Goal: Navigation & Orientation: Find specific page/section

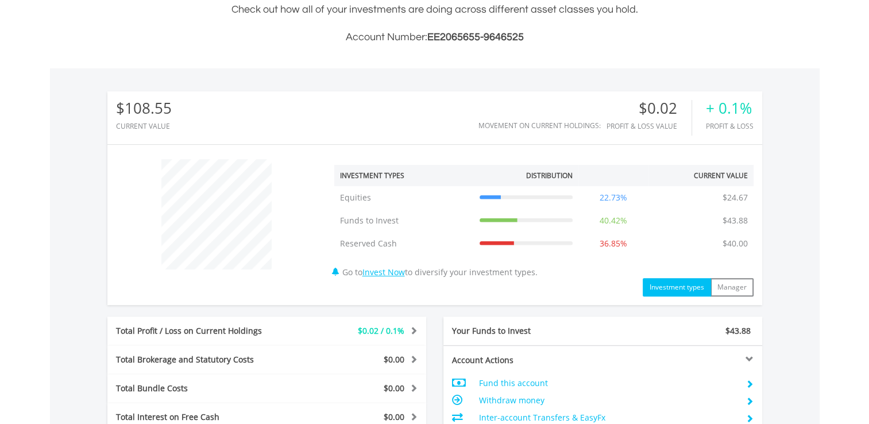
scroll to position [460, 0]
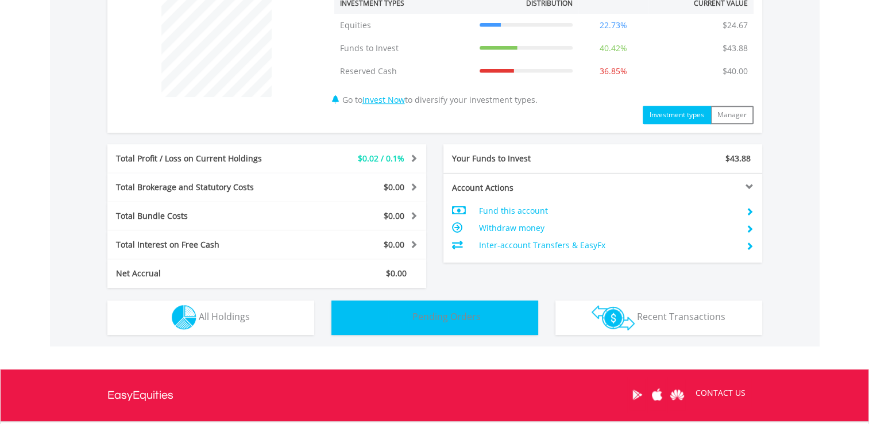
click at [398, 315] on img "button" at bounding box center [399, 317] width 22 height 25
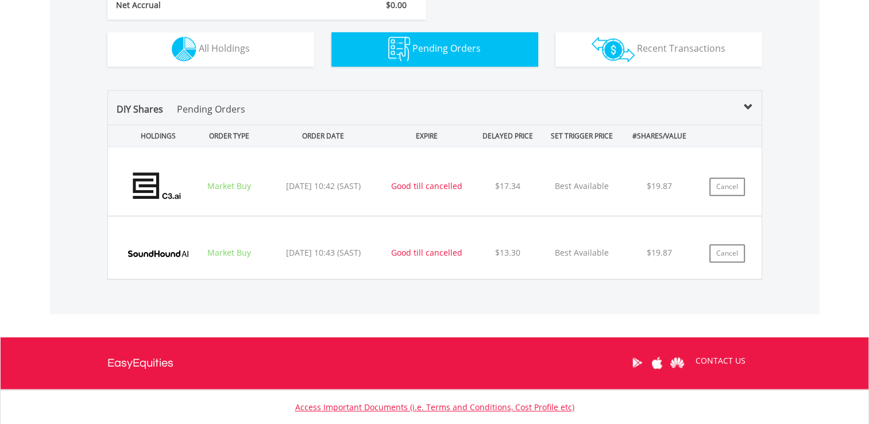
scroll to position [632, 0]
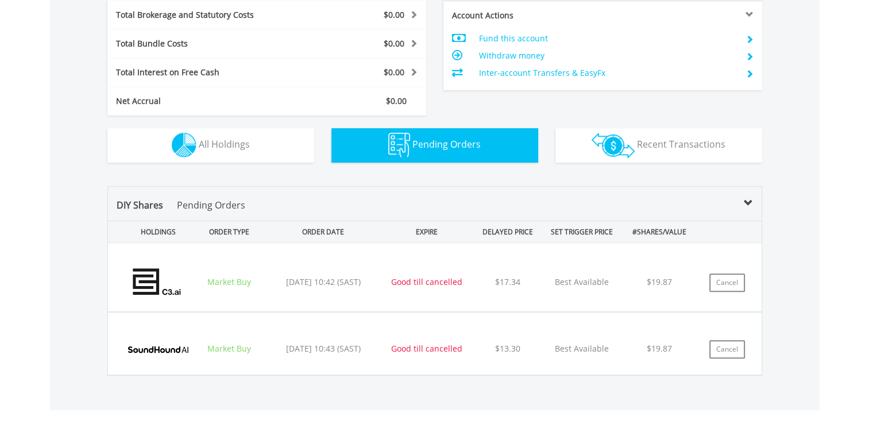
click at [145, 276] on img at bounding box center [158, 282] width 73 height 51
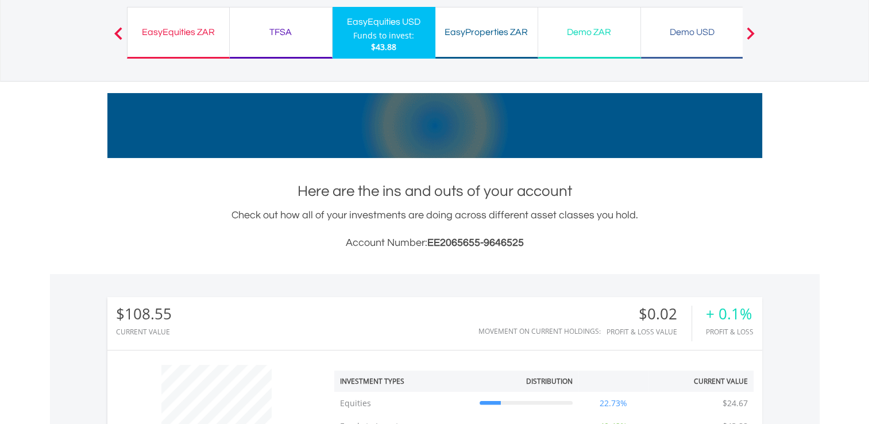
scroll to position [0, 0]
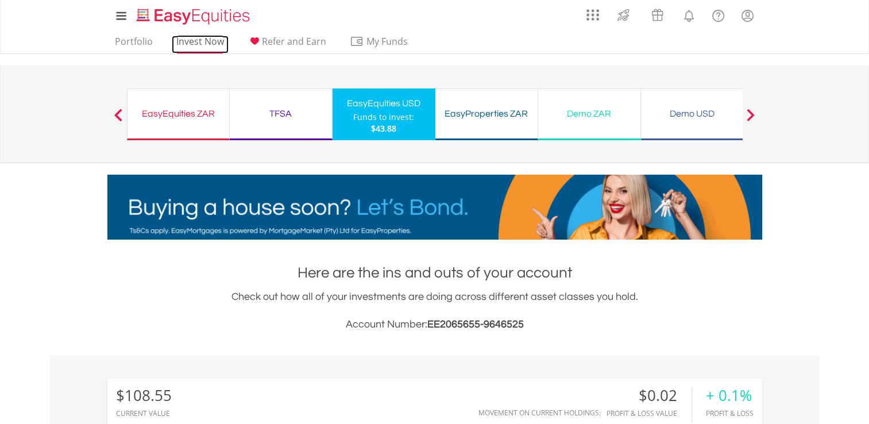
click at [197, 40] on link "Invest Now" at bounding box center [200, 45] width 57 height 18
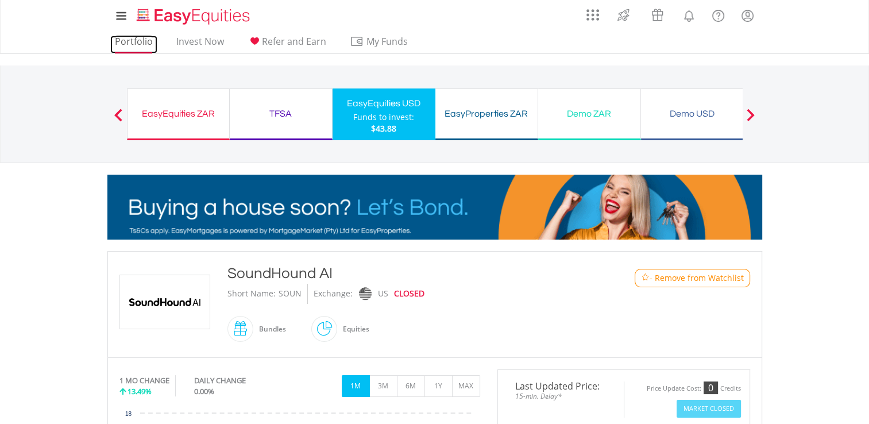
click at [133, 41] on link "Portfolio" at bounding box center [133, 45] width 47 height 18
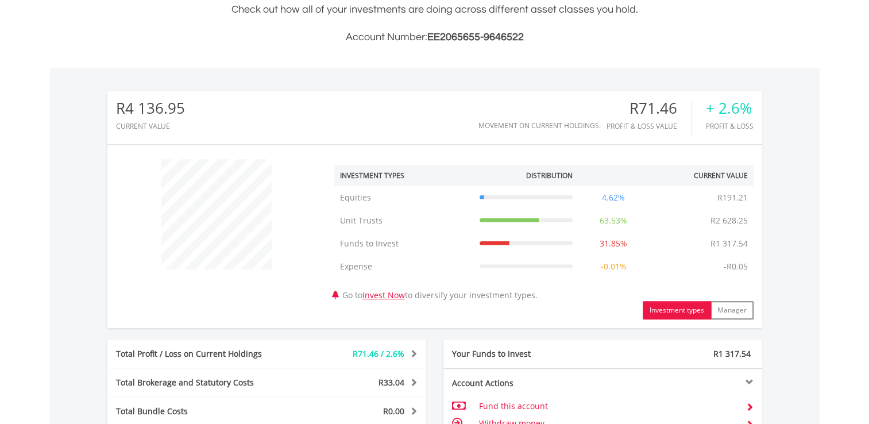
scroll to position [460, 0]
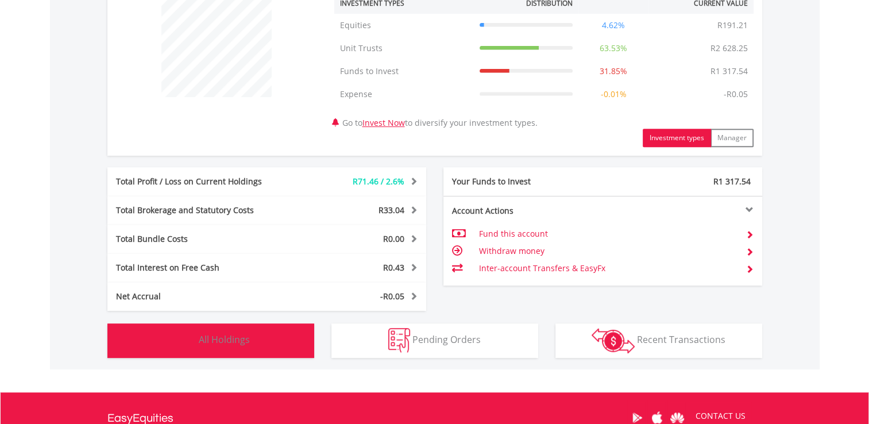
click at [247, 334] on span "All Holdings" at bounding box center [224, 339] width 51 height 13
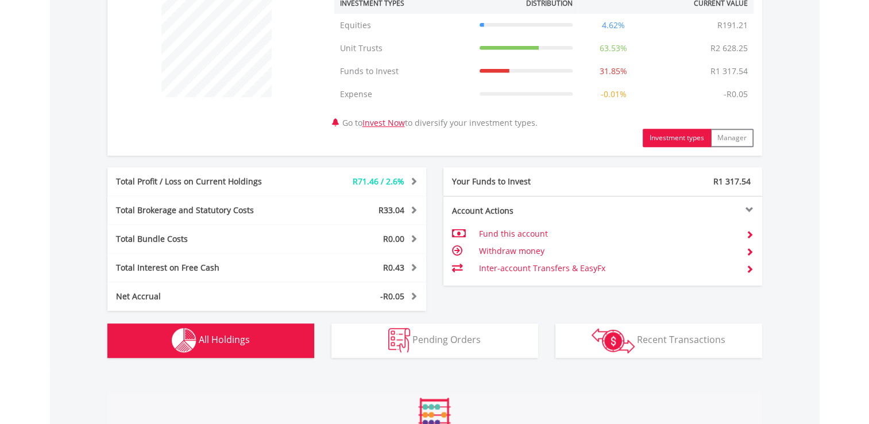
scroll to position [851, 0]
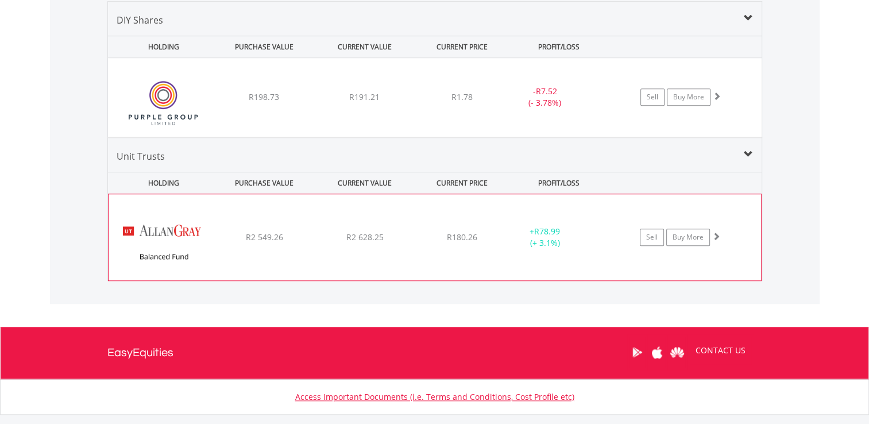
click at [179, 233] on img at bounding box center [163, 243] width 99 height 69
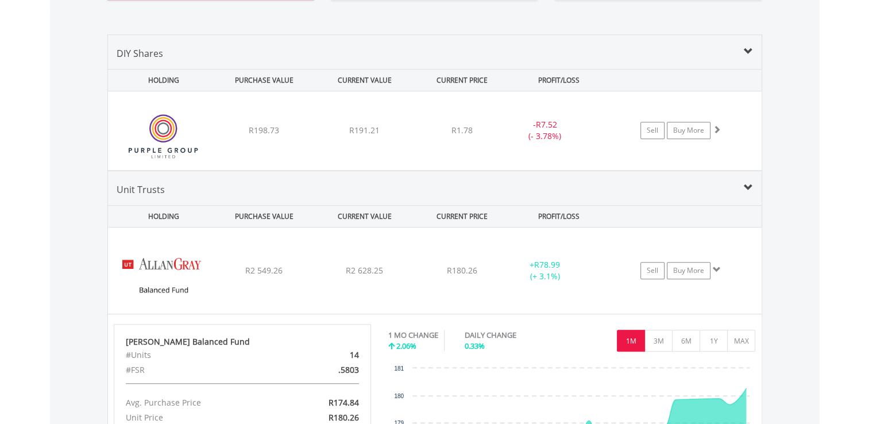
scroll to position [794, 0]
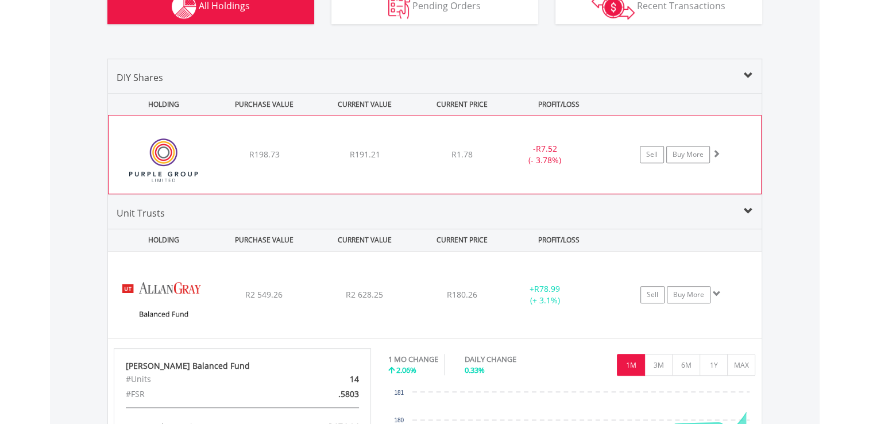
click at [187, 152] on img at bounding box center [163, 160] width 99 height 61
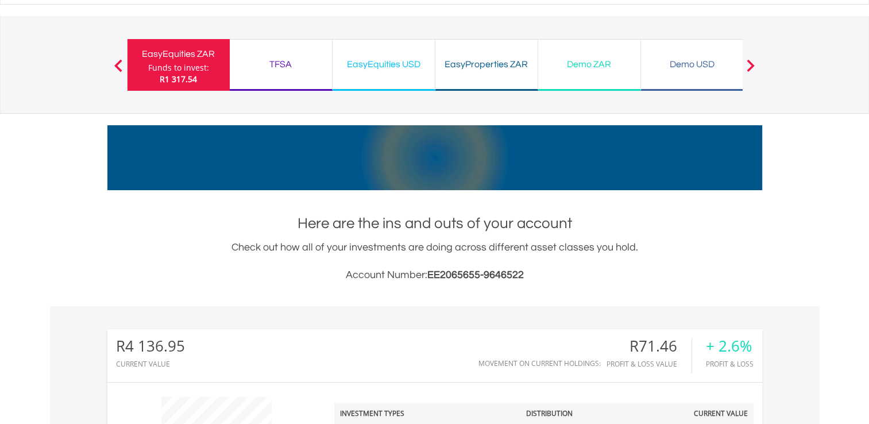
scroll to position [0, 0]
